Goal: Information Seeking & Learning: Learn about a topic

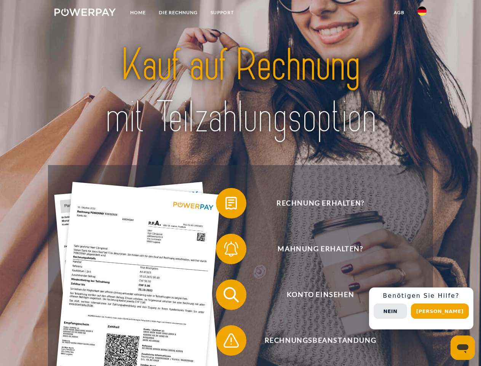
click at [85, 13] on img at bounding box center [85, 12] width 61 height 8
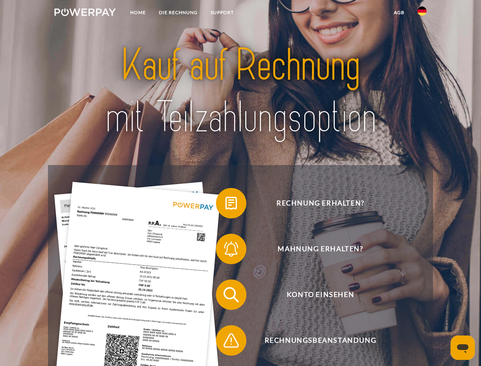
click at [422, 13] on img at bounding box center [422, 10] width 9 height 9
click at [399, 13] on link "agb" at bounding box center [400, 13] width 24 height 14
click at [226, 205] on span at bounding box center [220, 203] width 38 height 38
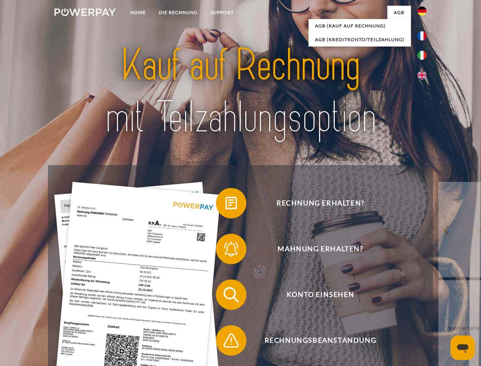
click at [226, 250] on span at bounding box center [220, 249] width 38 height 38
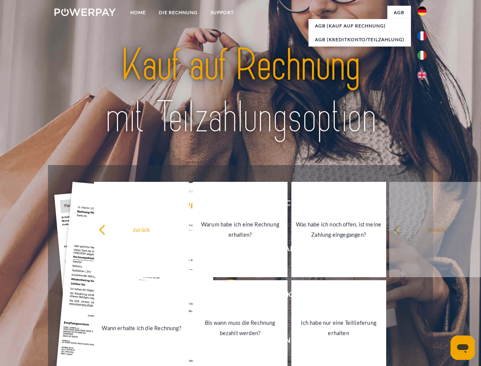
click at [226, 296] on link "Bis wann muss die Rechnung bezahlt werden?" at bounding box center [240, 327] width 95 height 95
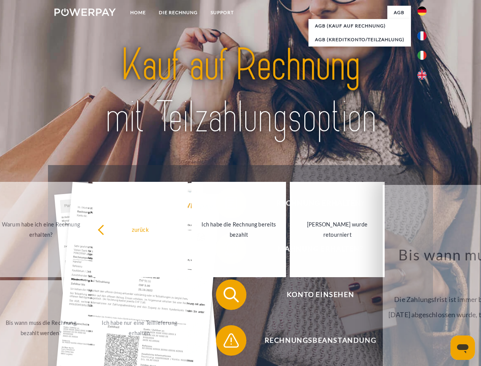
click at [226, 342] on span at bounding box center [220, 340] width 38 height 38
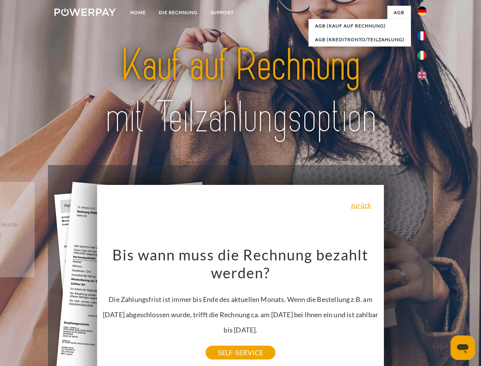
click at [424, 308] on div "Rechnung erhalten? Mahnung erhalten? Konto einsehen" at bounding box center [240, 317] width 385 height 305
click at [406, 310] on span "Konto einsehen" at bounding box center [320, 294] width 187 height 30
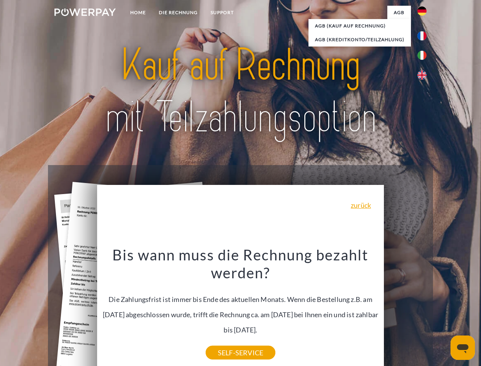
click at [443, 311] on header "Home DIE RECHNUNG SUPPORT" at bounding box center [240, 263] width 481 height 526
